Goal: Find specific page/section: Find specific page/section

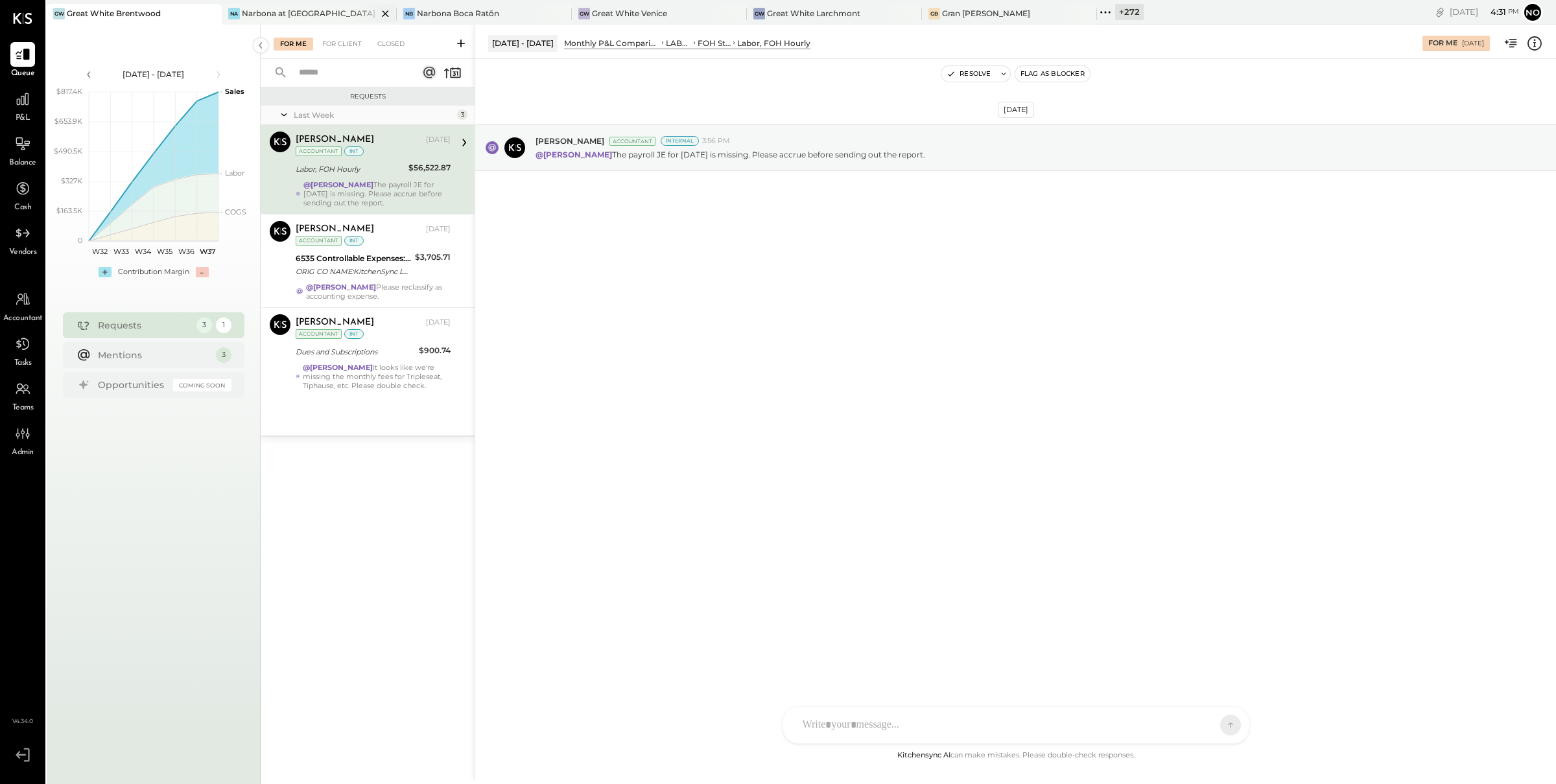
click at [289, 17] on div "Narbona at [GEOGRAPHIC_DATA] LLC" at bounding box center [310, 13] width 135 height 11
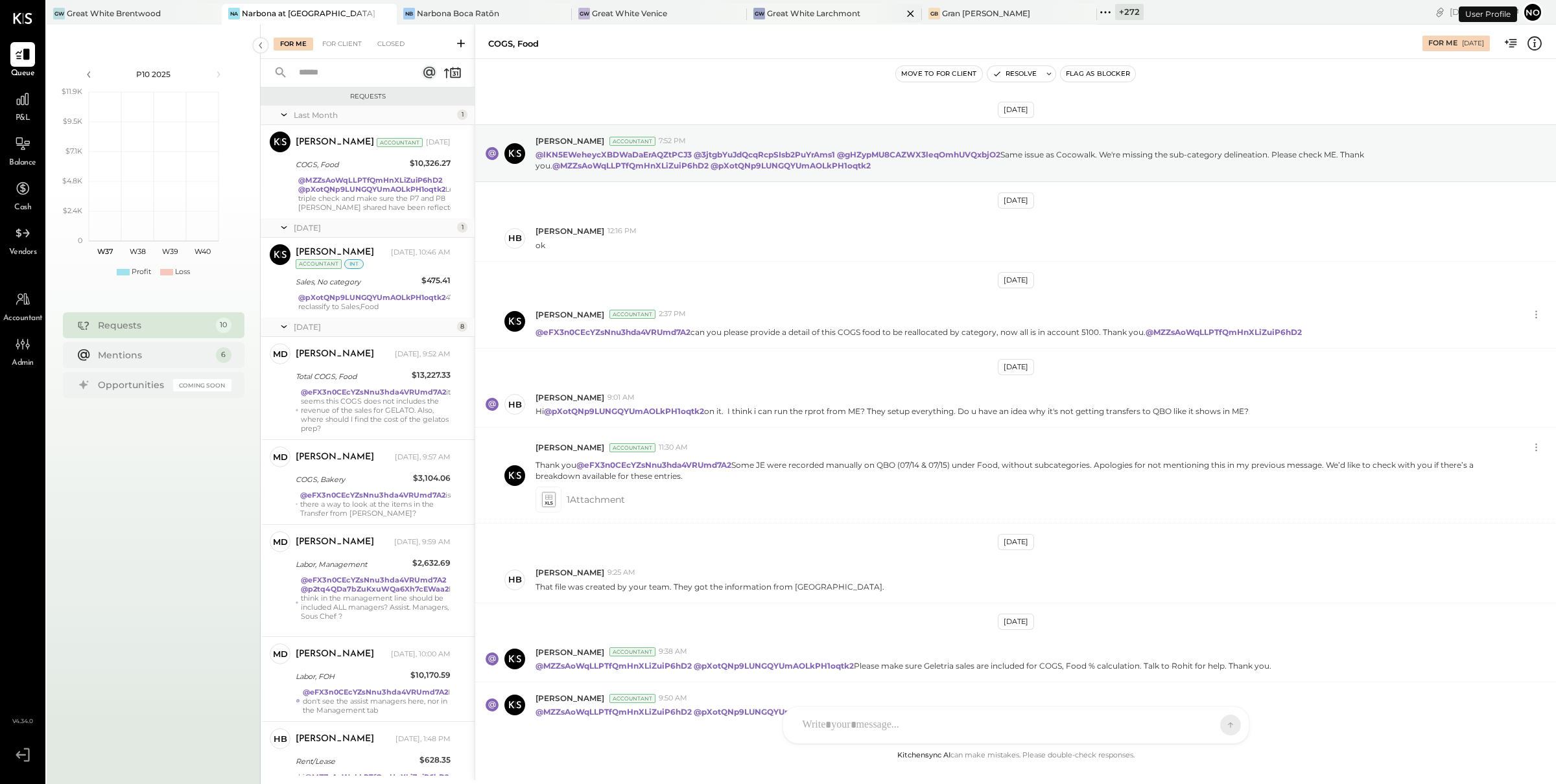
scroll to position [80, 0]
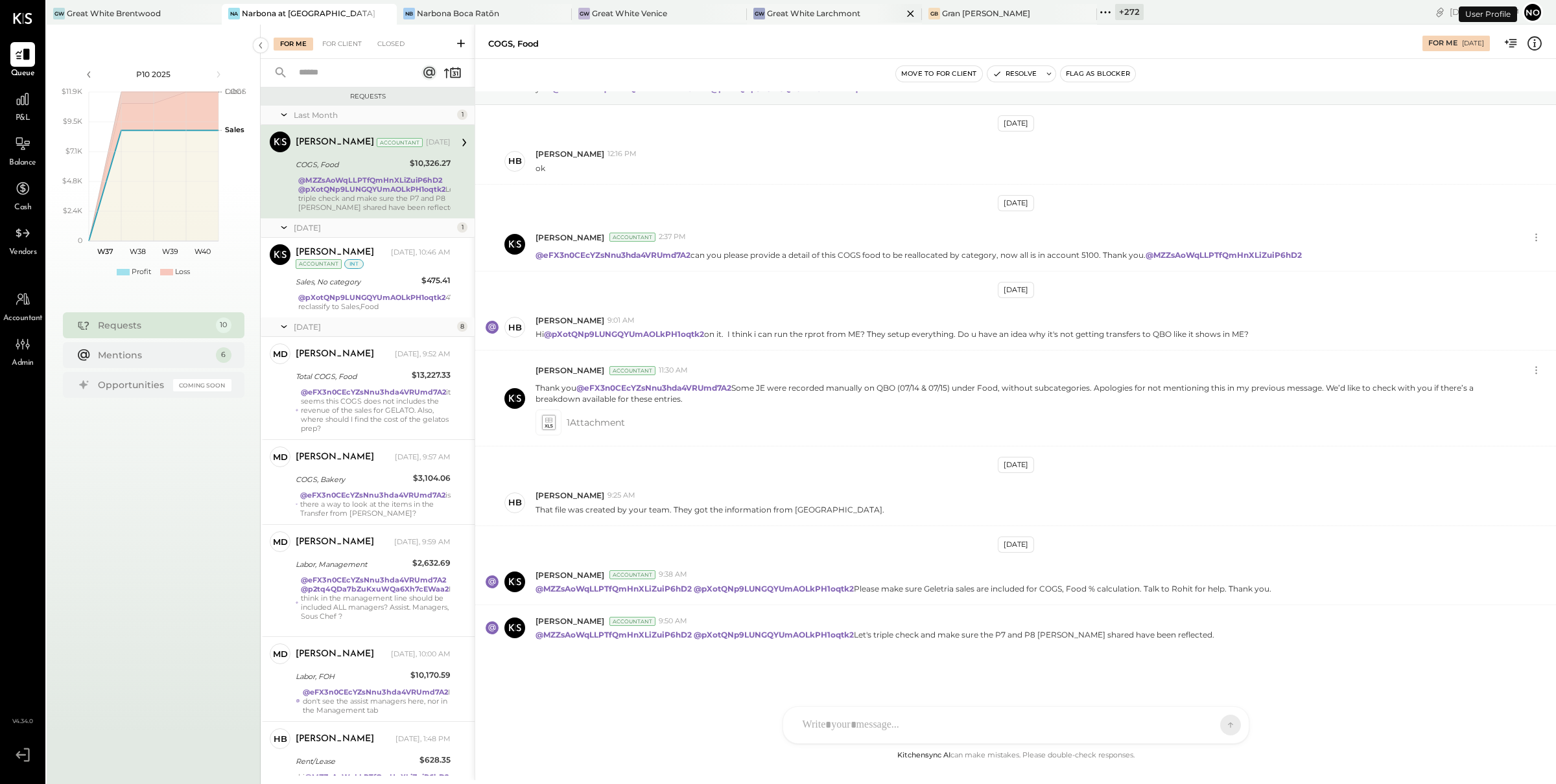
click at [786, 12] on div "Great White Larchmont" at bounding box center [813, 13] width 94 height 11
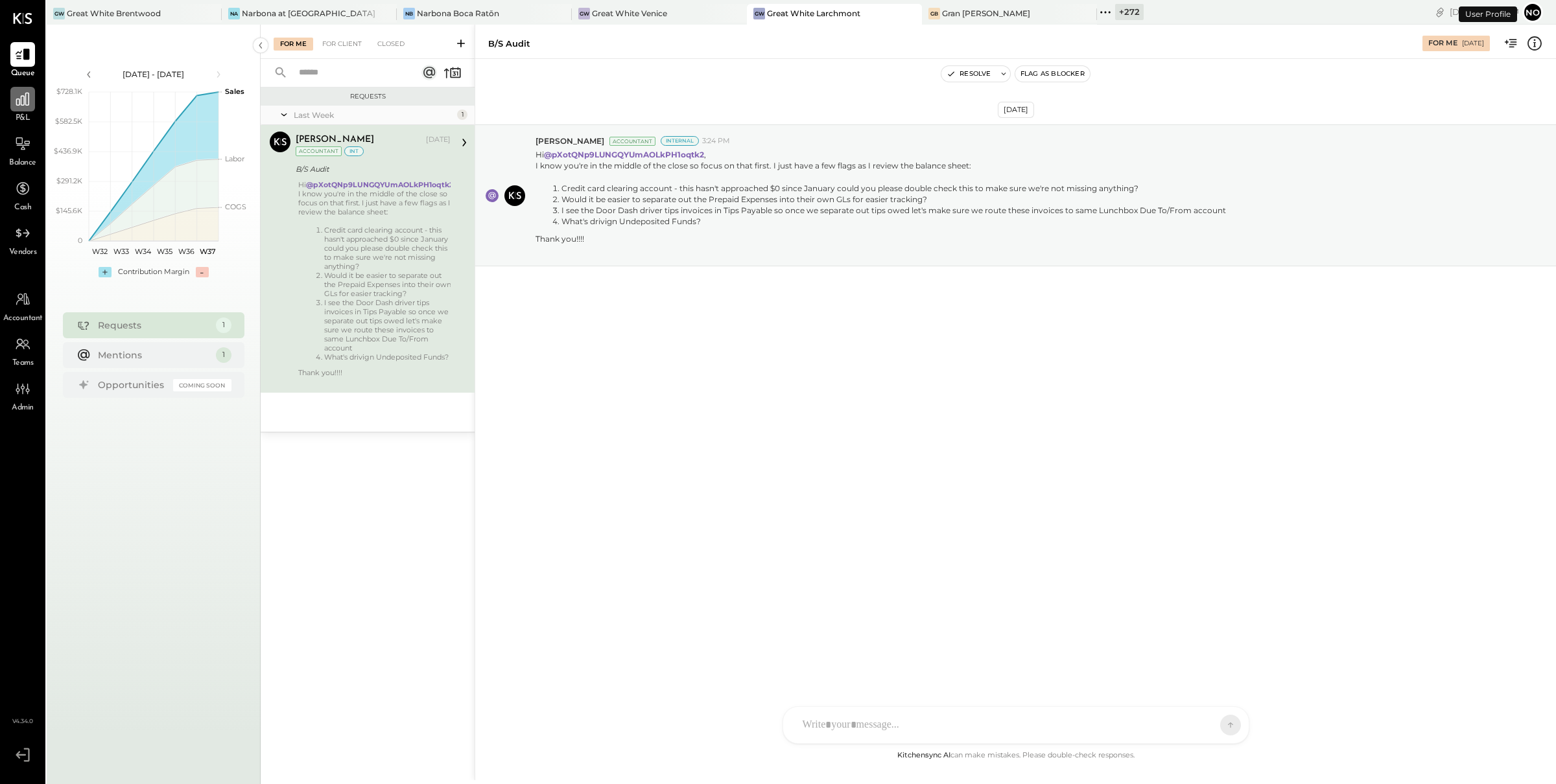
click at [22, 94] on icon at bounding box center [23, 99] width 17 height 17
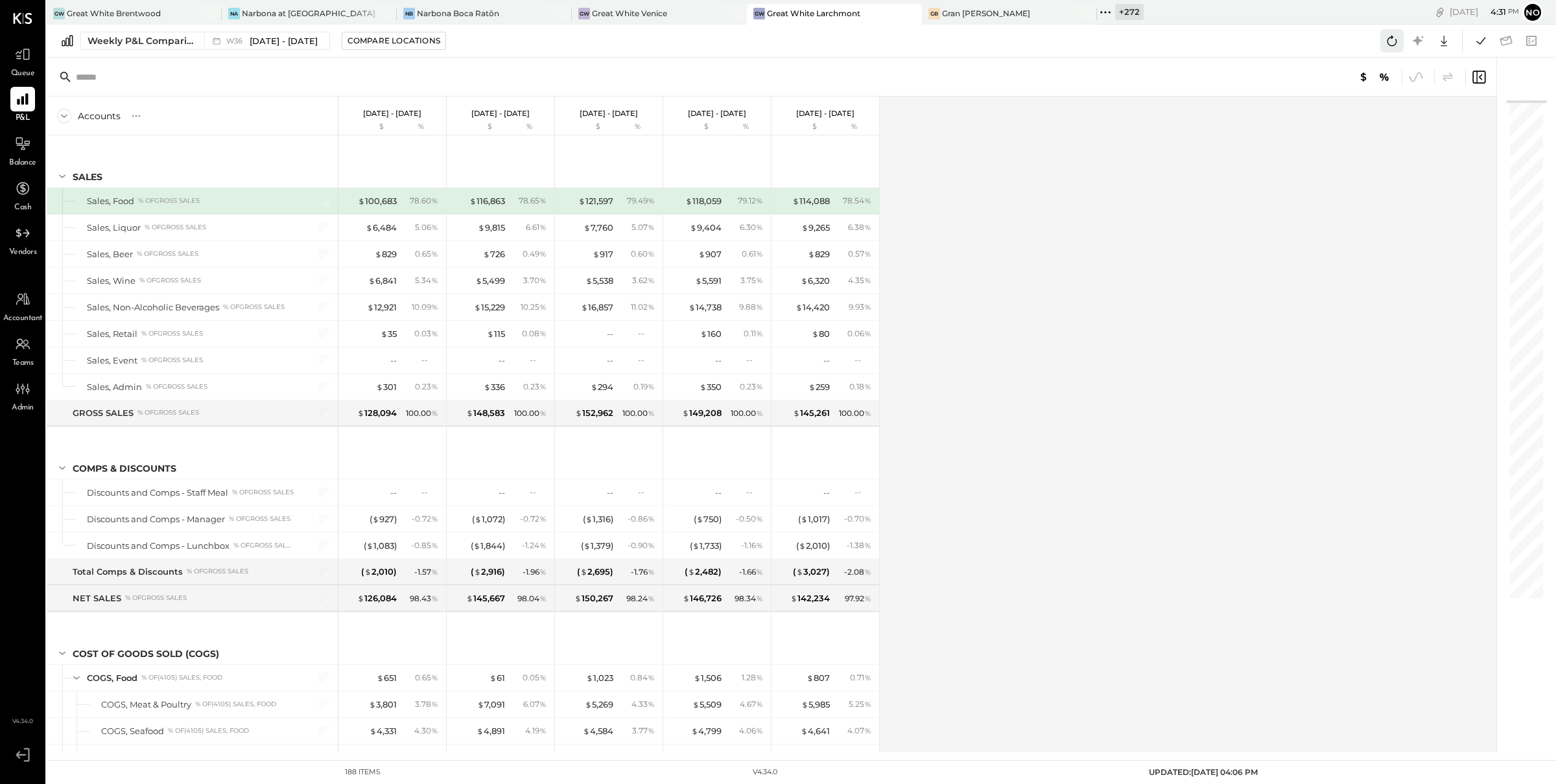
click at [1387, 45] on icon at bounding box center [1392, 41] width 17 height 17
click at [1392, 44] on icon at bounding box center [1392, 41] width 17 height 17
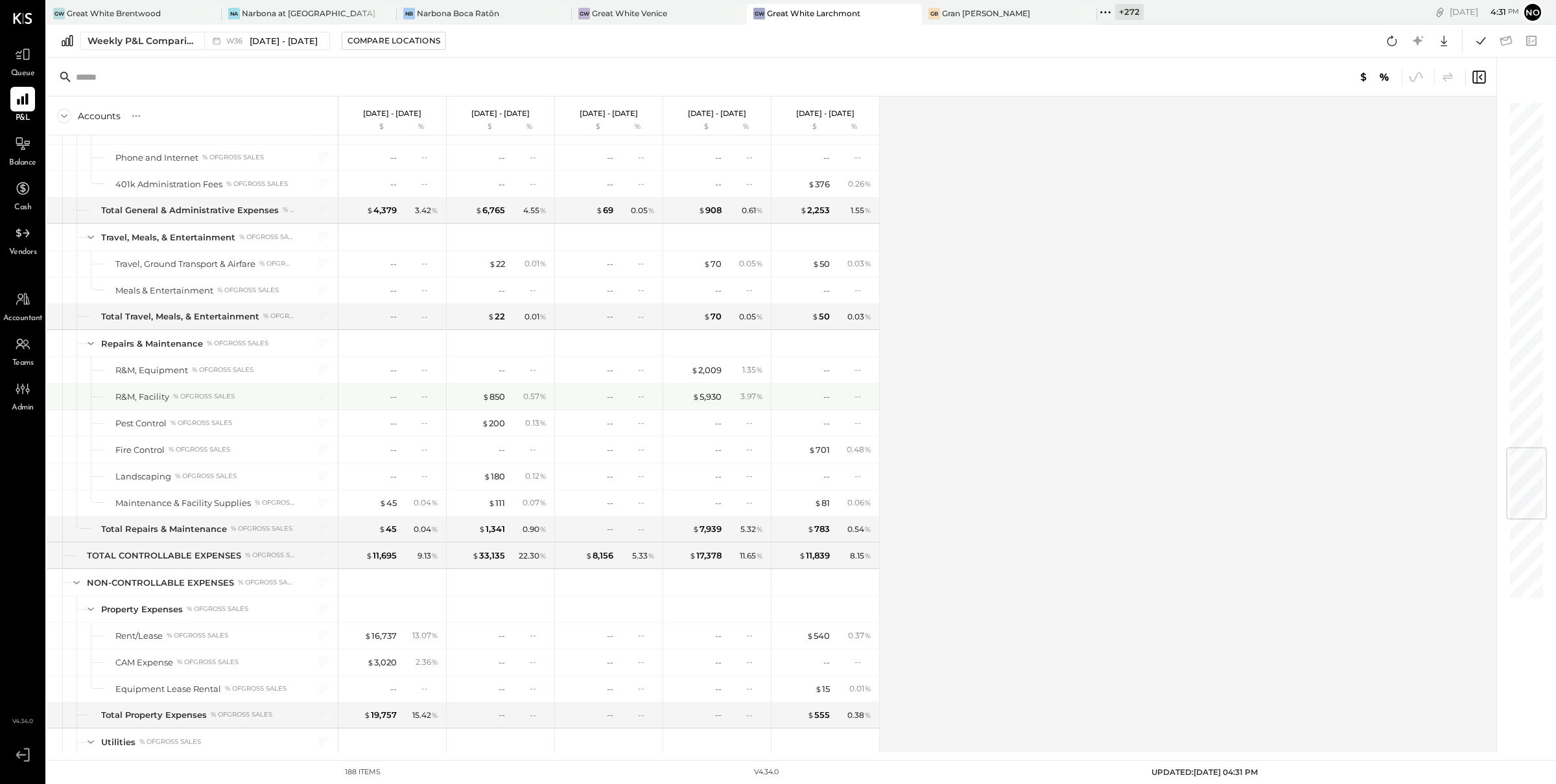
scroll to position [3197, 0]
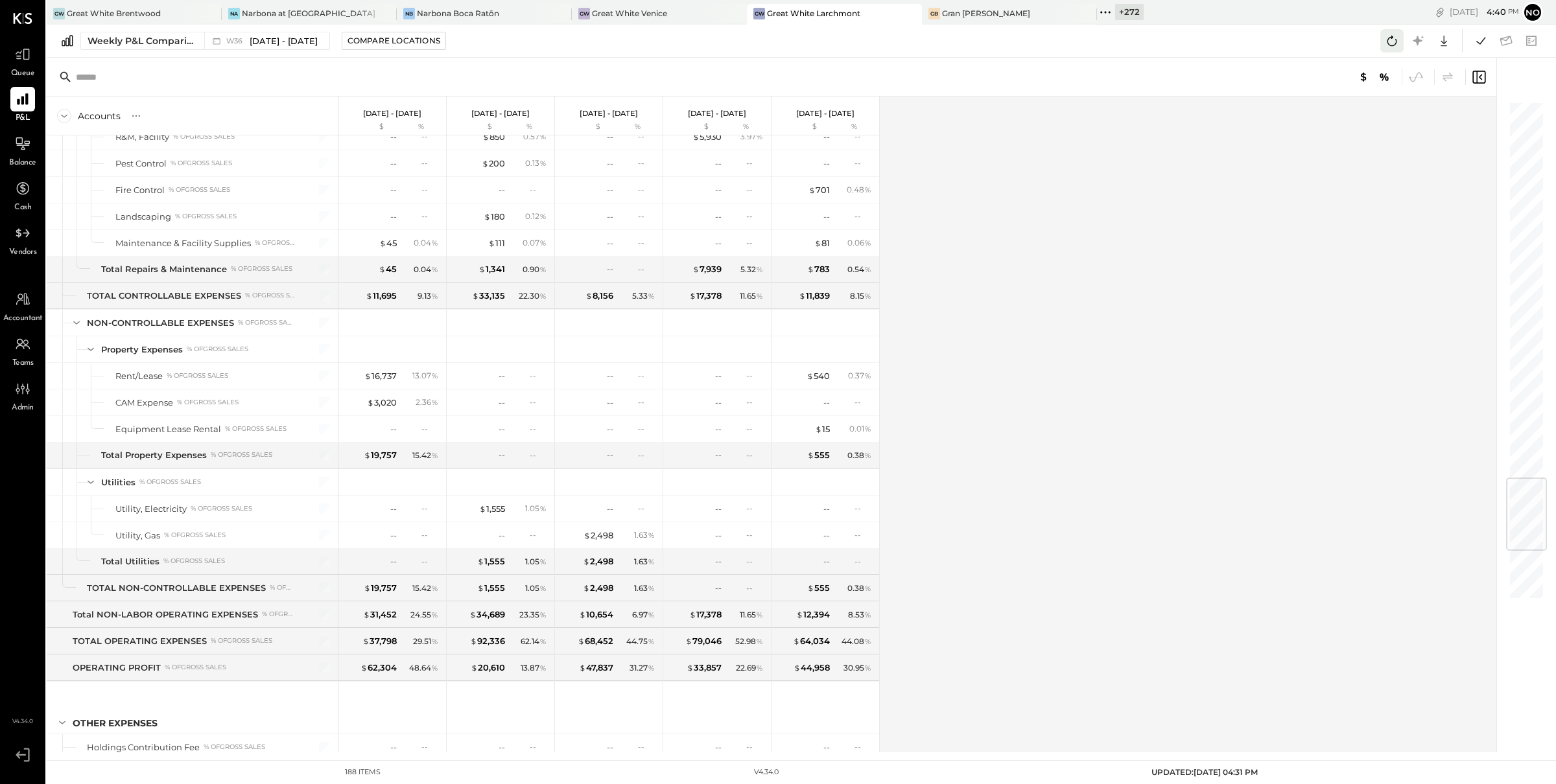
click at [1390, 40] on icon at bounding box center [1392, 41] width 17 height 17
